Goal: Use online tool/utility: Use online tool/utility

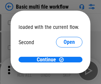
click at [64, 60] on span "Open" at bounding box center [69, 62] width 11 height 5
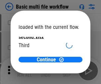
scroll to position [19, 0]
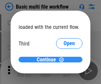
click at [48, 60] on span "Continue" at bounding box center [46, 59] width 19 height 5
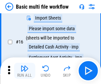
click at [25, 71] on img "button" at bounding box center [25, 68] width 8 height 8
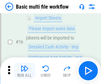
click at [25, 71] on img "button" at bounding box center [25, 68] width 8 height 8
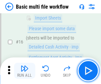
scroll to position [441, 0]
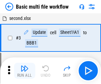
click at [25, 71] on img "button" at bounding box center [25, 68] width 8 height 8
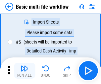
click at [25, 71] on img "button" at bounding box center [25, 68] width 8 height 8
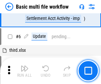
click at [25, 71] on img "button" at bounding box center [25, 68] width 8 height 8
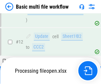
scroll to position [310, 0]
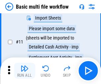
click at [25, 71] on img "button" at bounding box center [25, 68] width 8 height 8
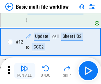
click at [25, 71] on img "button" at bounding box center [25, 68] width 8 height 8
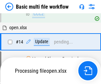
scroll to position [394, 0]
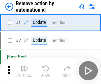
click at [25, 71] on img "button" at bounding box center [25, 68] width 8 height 8
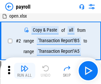
click at [25, 71] on img "button" at bounding box center [25, 68] width 8 height 8
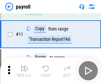
scroll to position [48, 0]
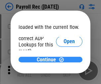
click at [48, 59] on span "Continue" at bounding box center [46, 59] width 19 height 5
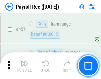
scroll to position [3531, 0]
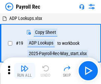
click at [25, 71] on img "button" at bounding box center [25, 68] width 8 height 8
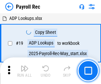
scroll to position [40, 0]
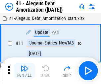
click at [25, 71] on img "button" at bounding box center [25, 68] width 8 height 8
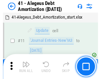
scroll to position [82, 0]
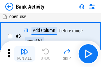
click at [25, 54] on img "button" at bounding box center [25, 52] width 8 height 8
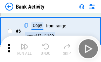
scroll to position [35, 0]
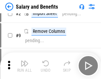
click at [25, 66] on img "button" at bounding box center [25, 63] width 8 height 8
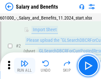
scroll to position [48, 0]
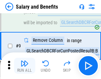
click at [25, 66] on img "button" at bounding box center [25, 63] width 8 height 8
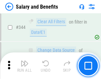
scroll to position [3102, 0]
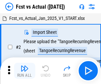
click at [25, 66] on img "button" at bounding box center [25, 68] width 8 height 8
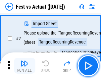
scroll to position [62, 0]
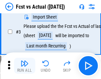
click at [25, 66] on img "button" at bounding box center [25, 63] width 8 height 8
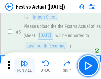
scroll to position [99, 0]
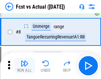
click at [25, 66] on img "button" at bounding box center [25, 63] width 8 height 8
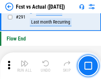
scroll to position [3135, 0]
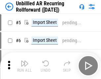
click at [25, 66] on img "button" at bounding box center [25, 63] width 8 height 8
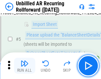
scroll to position [62, 0]
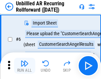
click at [25, 66] on img "button" at bounding box center [25, 63] width 8 height 8
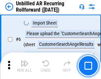
scroll to position [107, 0]
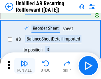
click at [25, 66] on img "button" at bounding box center [25, 63] width 8 height 8
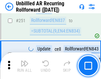
scroll to position [2250, 0]
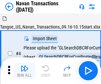
click at [25, 66] on img "button" at bounding box center [25, 68] width 8 height 8
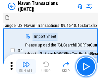
scroll to position [57, 0]
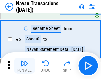
click at [25, 66] on img "button" at bounding box center [25, 63] width 8 height 8
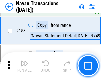
scroll to position [2148, 0]
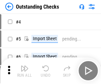
click at [25, 66] on img "button" at bounding box center [25, 68] width 8 height 8
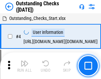
scroll to position [69, 0]
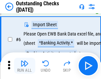
click at [25, 66] on img "button" at bounding box center [25, 63] width 8 height 8
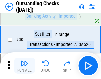
click at [25, 66] on img "button" at bounding box center [25, 63] width 8 height 8
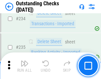
scroll to position [2012, 0]
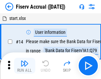
click at [25, 66] on img "button" at bounding box center [25, 63] width 8 height 8
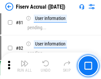
scroll to position [871, 0]
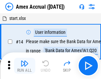
click at [25, 66] on img "button" at bounding box center [25, 63] width 8 height 8
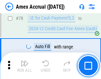
scroll to position [860, 0]
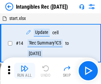
click at [25, 71] on img "button" at bounding box center [25, 68] width 8 height 8
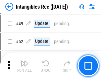
scroll to position [258, 0]
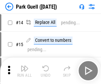
click at [25, 66] on img "button" at bounding box center [25, 68] width 8 height 8
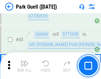
scroll to position [828, 0]
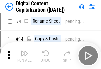
click at [25, 56] on img "button" at bounding box center [25, 53] width 8 height 8
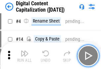
scroll to position [62, 0]
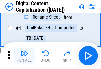
click at [25, 56] on img "button" at bounding box center [25, 53] width 8 height 8
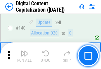
scroll to position [703, 0]
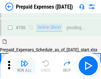
click at [25, 66] on img "button" at bounding box center [25, 63] width 8 height 8
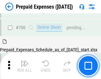
scroll to position [1822, 0]
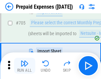
click at [25, 66] on img "button" at bounding box center [25, 63] width 8 height 8
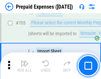
scroll to position [1855, 0]
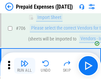
click at [25, 66] on img "button" at bounding box center [25, 63] width 8 height 8
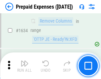
scroll to position [6450, 0]
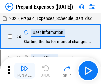
click at [25, 71] on img "button" at bounding box center [25, 68] width 8 height 8
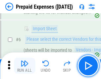
scroll to position [63, 0]
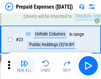
click at [25, 66] on img "button" at bounding box center [25, 63] width 8 height 8
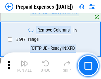
scroll to position [2307, 0]
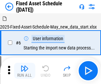
click at [25, 71] on img "button" at bounding box center [25, 68] width 8 height 8
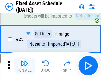
click at [25, 66] on img "button" at bounding box center [25, 63] width 8 height 8
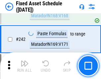
scroll to position [2052, 0]
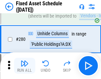
click at [25, 66] on img "button" at bounding box center [25, 63] width 8 height 8
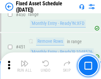
scroll to position [2961, 0]
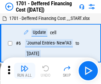
click at [25, 71] on img "button" at bounding box center [25, 68] width 8 height 8
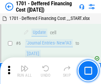
scroll to position [80, 0]
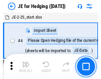
scroll to position [37, 0]
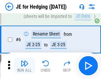
click at [25, 66] on img "button" at bounding box center [25, 63] width 8 height 8
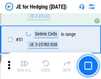
scroll to position [429, 0]
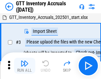
click at [25, 66] on img "button" at bounding box center [25, 63] width 8 height 8
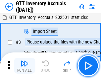
scroll to position [43, 0]
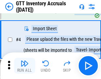
click at [25, 66] on img "button" at bounding box center [25, 63] width 8 height 8
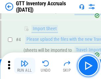
scroll to position [77, 0]
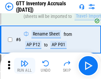
click at [25, 66] on img "button" at bounding box center [25, 63] width 8 height 8
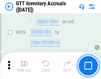
scroll to position [5029, 0]
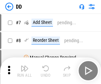
click at [25, 71] on img "button" at bounding box center [25, 68] width 8 height 8
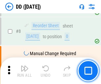
scroll to position [64, 0]
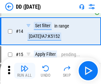
click at [25, 71] on img "button" at bounding box center [25, 68] width 8 height 8
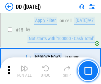
scroll to position [170, 0]
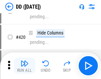
click at [25, 66] on img "button" at bounding box center [25, 63] width 8 height 8
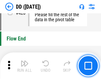
scroll to position [3171, 0]
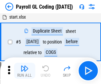
click at [25, 71] on img "button" at bounding box center [25, 68] width 8 height 8
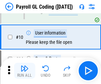
click at [25, 71] on img "button" at bounding box center [25, 68] width 8 height 8
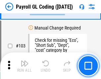
scroll to position [1554, 0]
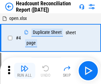
click at [25, 71] on img "button" at bounding box center [25, 68] width 8 height 8
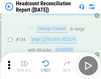
scroll to position [796, 0]
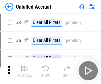
click at [25, 71] on img "button" at bounding box center [25, 68] width 8 height 8
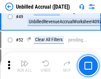
scroll to position [601, 0]
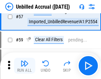
click at [25, 66] on img "button" at bounding box center [25, 63] width 8 height 8
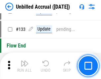
scroll to position [1973, 0]
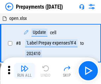
click at [25, 71] on img "button" at bounding box center [25, 68] width 8 height 8
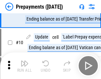
scroll to position [41, 0]
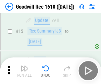
scroll to position [113, 0]
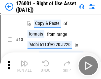
scroll to position [43, 0]
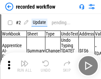
click at [25, 66] on img "button" at bounding box center [25, 63] width 8 height 8
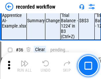
scroll to position [2071, 0]
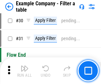
scroll to position [606, 0]
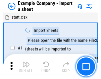
scroll to position [56, 0]
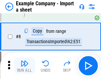
click at [25, 66] on img "button" at bounding box center [25, 63] width 8 height 8
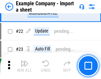
scroll to position [146, 0]
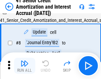
click at [25, 66] on img "button" at bounding box center [25, 63] width 8 height 8
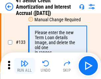
click at [25, 66] on img "button" at bounding box center [25, 63] width 8 height 8
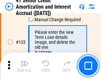
scroll to position [692, 0]
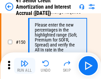
click at [25, 66] on img "button" at bounding box center [25, 63] width 8 height 8
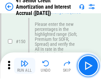
scroll to position [762, 0]
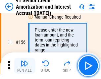
click at [25, 66] on img "button" at bounding box center [25, 63] width 8 height 8
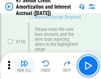
scroll to position [808, 0]
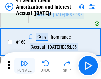
click at [25, 66] on img "button" at bounding box center [25, 63] width 8 height 8
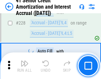
scroll to position [1484, 0]
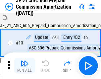
click at [25, 66] on img "button" at bounding box center [25, 63] width 8 height 8
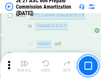
scroll to position [1219, 0]
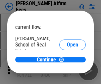
click at [67, 77] on span "Open" at bounding box center [72, 79] width 11 height 5
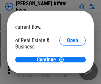
click at [67, 69] on span "Open" at bounding box center [72, 71] width 11 height 5
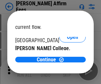
click at [67, 62] on span "Open" at bounding box center [72, 64] width 11 height 5
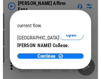
scroll to position [104, 0]
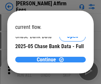
click at [48, 59] on span "Continue" at bounding box center [46, 59] width 19 height 5
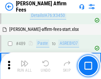
scroll to position [1801, 0]
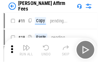
scroll to position [7, 0]
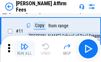
click at [25, 49] on img "button" at bounding box center [25, 47] width 8 height 8
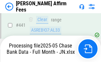
scroll to position [1714, 0]
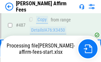
scroll to position [1737, 0]
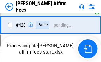
scroll to position [1441, 0]
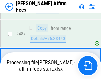
scroll to position [1729, 0]
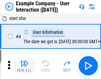
click at [25, 66] on img "button" at bounding box center [25, 63] width 8 height 8
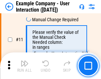
scroll to position [143, 0]
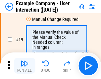
click at [25, 66] on img "button" at bounding box center [25, 63] width 8 height 8
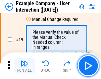
click at [25, 66] on img "button" at bounding box center [25, 63] width 8 height 8
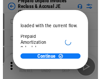
scroll to position [39, 0]
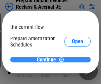
click at [48, 59] on span "Continue" at bounding box center [46, 59] width 19 height 5
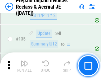
scroll to position [859, 0]
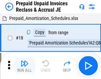
click at [25, 66] on img "button" at bounding box center [25, 63] width 8 height 8
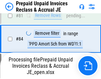
scroll to position [507, 0]
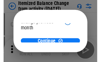
scroll to position [48, 0]
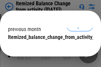
click at [48, 48] on span "Continue" at bounding box center [46, 50] width 19 height 5
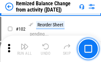
scroll to position [1108, 0]
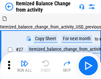
scroll to position [10, 0]
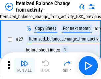
click at [25, 66] on img "button" at bounding box center [25, 63] width 8 height 8
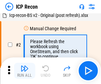
click at [25, 71] on img "button" at bounding box center [25, 68] width 8 height 8
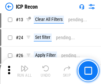
click at [25, 71] on img "button" at bounding box center [25, 68] width 8 height 8
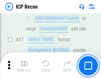
scroll to position [595, 0]
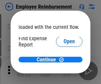
click at [64, 77] on span "Open" at bounding box center [69, 79] width 11 height 5
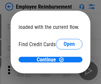
scroll to position [39, 0]
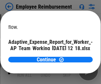
click at [74, 56] on span "Open" at bounding box center [79, 58] width 11 height 5
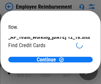
scroll to position [69, 0]
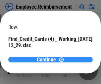
click at [48, 59] on span "Continue" at bounding box center [46, 59] width 19 height 5
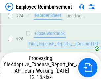
scroll to position [310, 0]
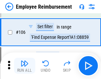
click at [25, 66] on img "button" at bounding box center [25, 63] width 8 height 8
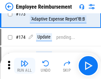
click at [25, 66] on img "button" at bounding box center [25, 63] width 8 height 8
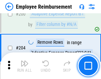
scroll to position [1676, 0]
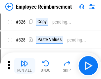
click at [25, 66] on img "button" at bounding box center [25, 63] width 8 height 8
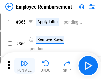
click at [25, 66] on img "button" at bounding box center [25, 63] width 8 height 8
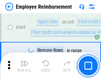
scroll to position [3415, 0]
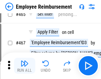
click at [25, 66] on img "button" at bounding box center [25, 63] width 8 height 8
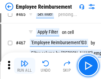
click at [25, 66] on img "button" at bounding box center [25, 63] width 8 height 8
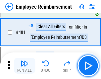
scroll to position [4091, 0]
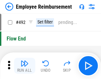
click at [25, 66] on img "button" at bounding box center [25, 63] width 8 height 8
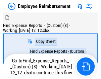
scroll to position [23, 0]
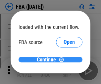
click at [48, 60] on span "Continue" at bounding box center [46, 59] width 19 height 5
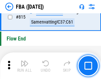
scroll to position [5931, 0]
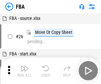
scroll to position [7, 0]
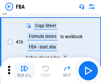
click at [25, 71] on img "button" at bounding box center [25, 68] width 8 height 8
